Goal: Information Seeking & Learning: Learn about a topic

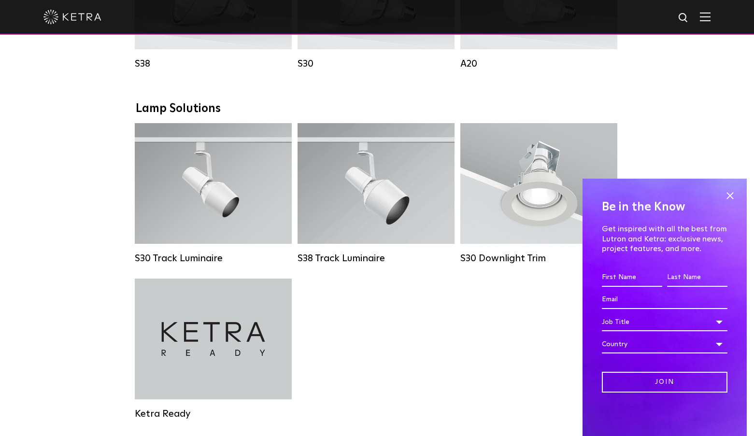
scroll to position [869, 0]
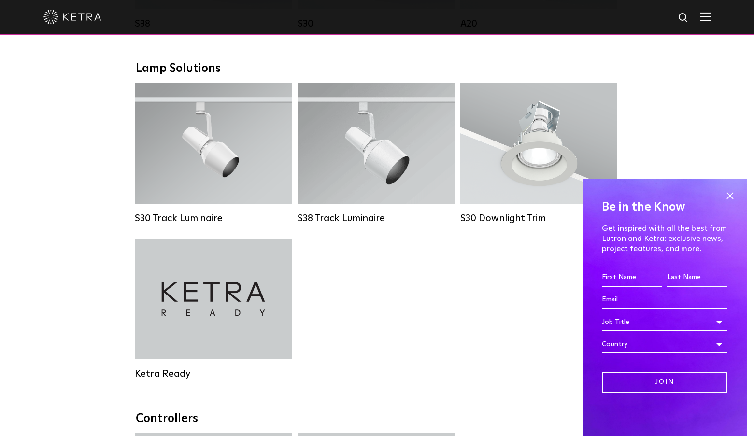
drag, startPoint x: 727, startPoint y: 196, endPoint x: 667, endPoint y: 210, distance: 62.5
click at [724, 196] on span at bounding box center [729, 195] width 14 height 14
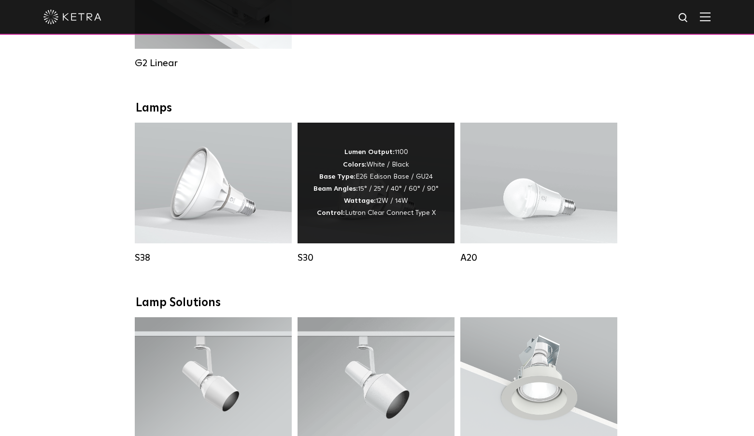
scroll to position [628, 0]
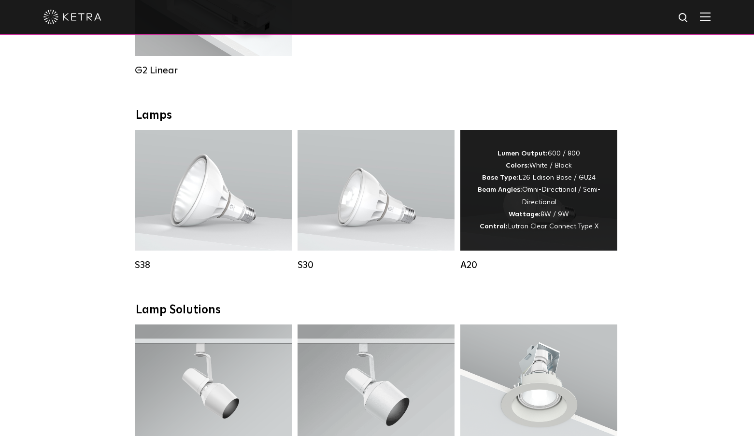
click at [570, 216] on div "Lumen Output: 600 / 800 Colors: White / Black Base Type: E26 Edison Base / GU24…" at bounding box center [539, 190] width 128 height 85
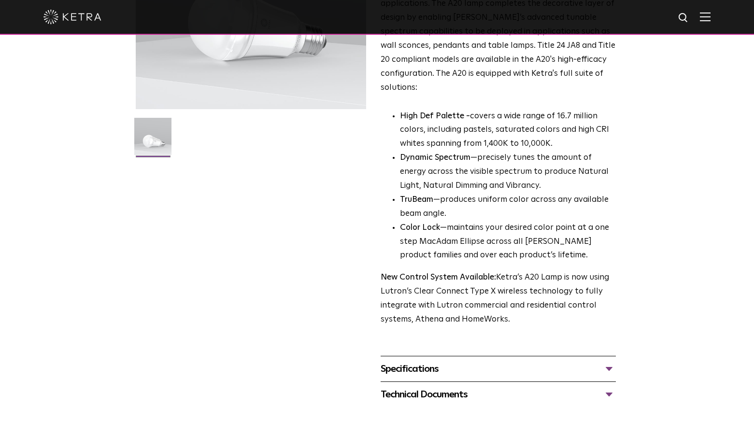
scroll to position [193, 0]
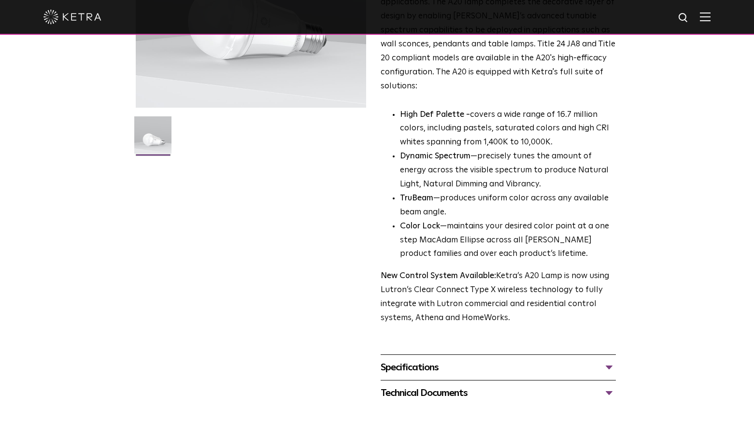
click at [403, 360] on div "Specifications" at bounding box center [497, 367] width 235 height 15
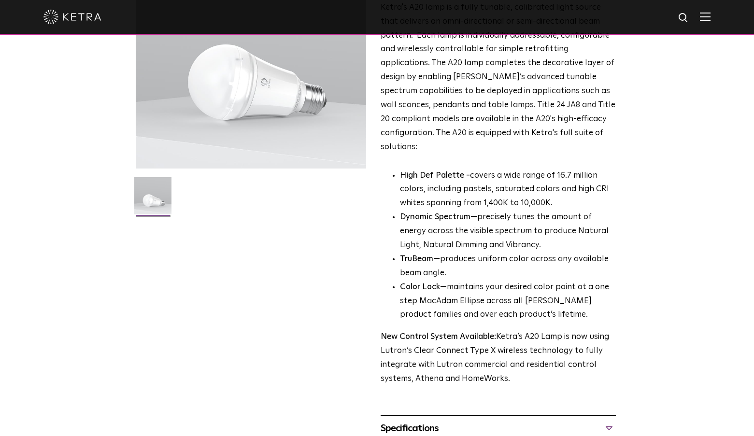
scroll to position [241, 0]
